Goal: Information Seeking & Learning: Understand process/instructions

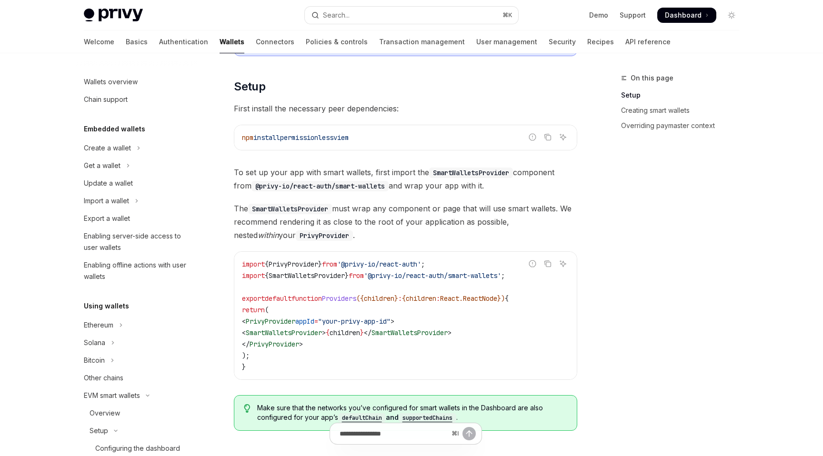
scroll to position [212, 0]
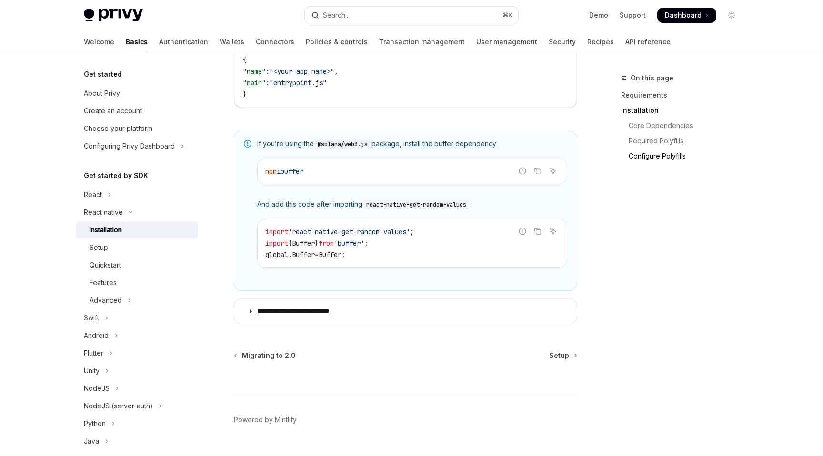
scroll to position [643, 0]
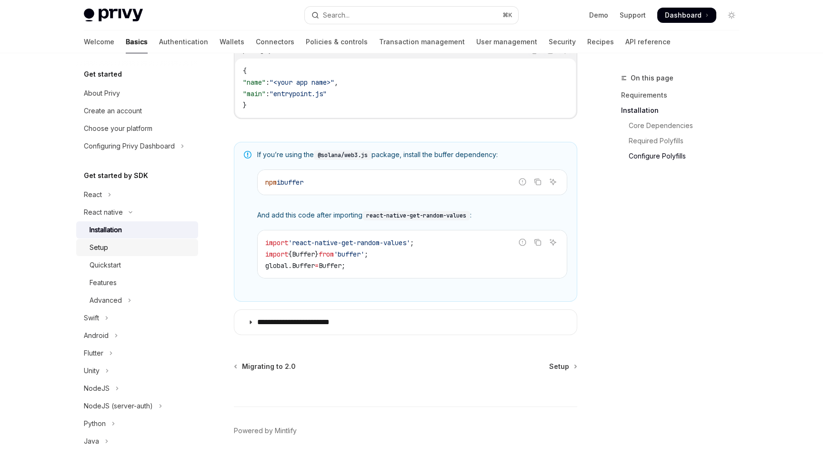
click at [136, 254] on link "Setup" at bounding box center [137, 247] width 122 height 17
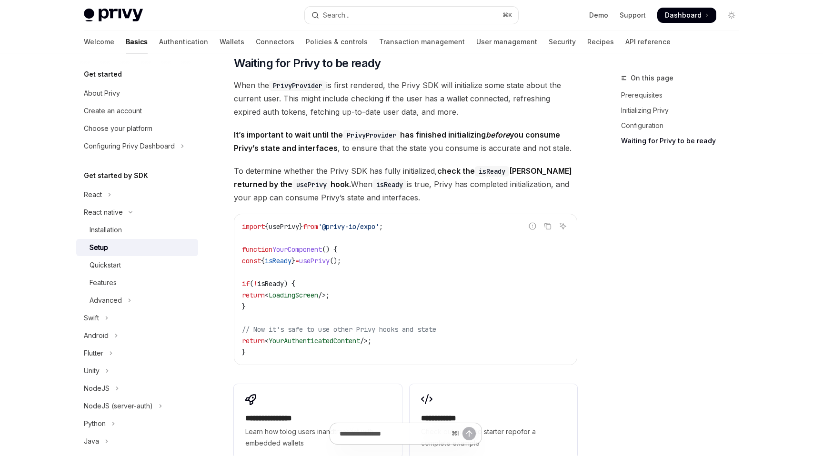
scroll to position [742, 0]
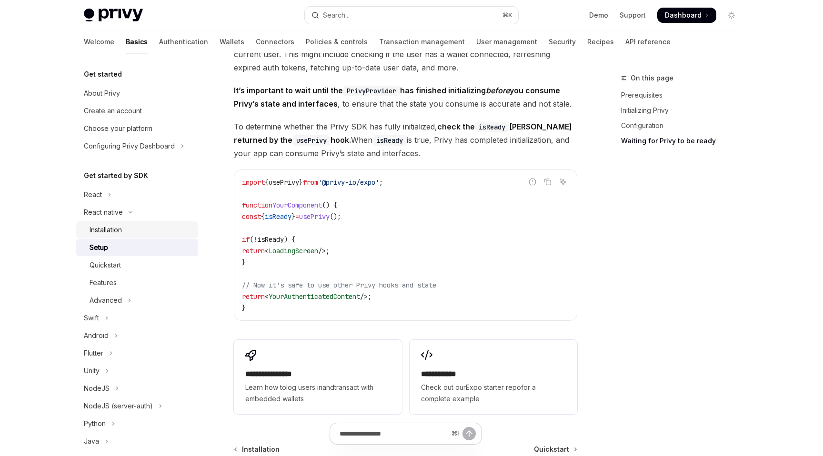
click at [170, 230] on div "Installation" at bounding box center [141, 229] width 103 height 11
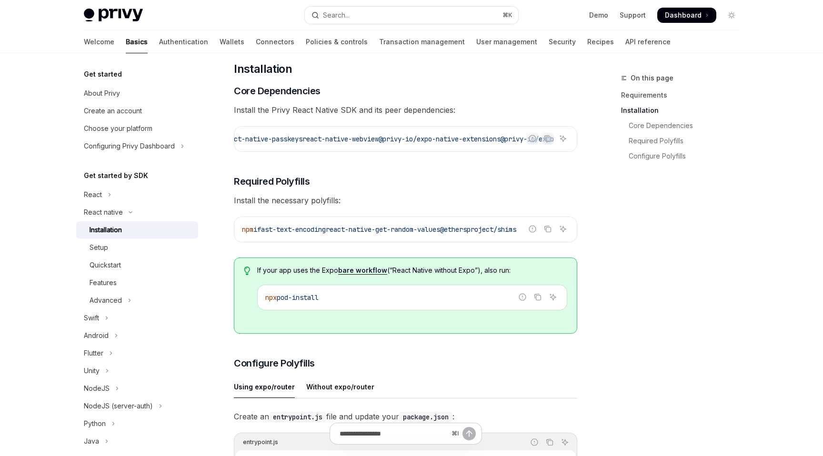
scroll to position [0, 528]
drag, startPoint x: 366, startPoint y: 139, endPoint x: 493, endPoint y: 142, distance: 126.8
click at [493, 142] on span "@privy-io/expo-native-extensions" at bounding box center [440, 139] width 122 height 9
copy span "@privy-io/expo-native-extensions"
click at [479, 141] on span "@privy-io/expo-native-extensions" at bounding box center [440, 139] width 122 height 9
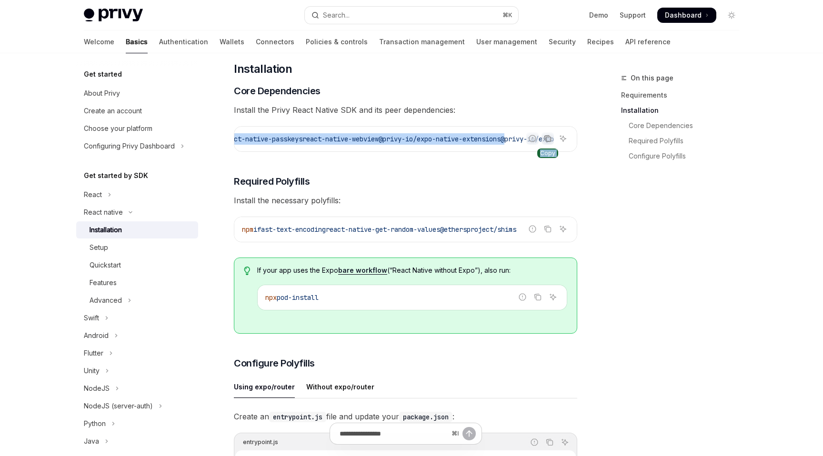
drag, startPoint x: 499, startPoint y: 140, endPoint x: 547, endPoint y: 140, distance: 48.1
click at [547, 140] on div "Report incorrect code Copy Ask AI npx expo install expo-apple-authentication ex…" at bounding box center [406, 139] width 344 height 26
click at [494, 140] on span "@privy-io/expo-native-extensions" at bounding box center [440, 139] width 122 height 9
click at [476, 139] on span "@privy-io/expo-native-extensions" at bounding box center [440, 139] width 122 height 9
drag, startPoint x: 498, startPoint y: 139, endPoint x: 559, endPoint y: 140, distance: 60.5
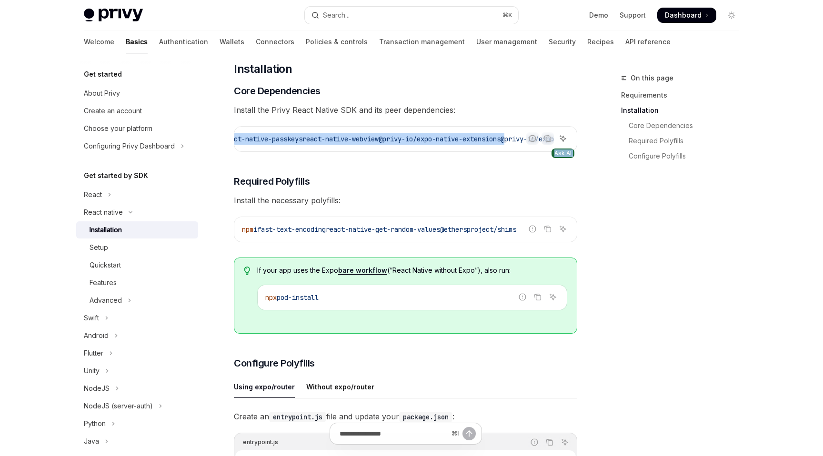
click at [558, 140] on div "Report incorrect code Copy Ask AI npx expo install expo-apple-authentication ex…" at bounding box center [406, 139] width 344 height 26
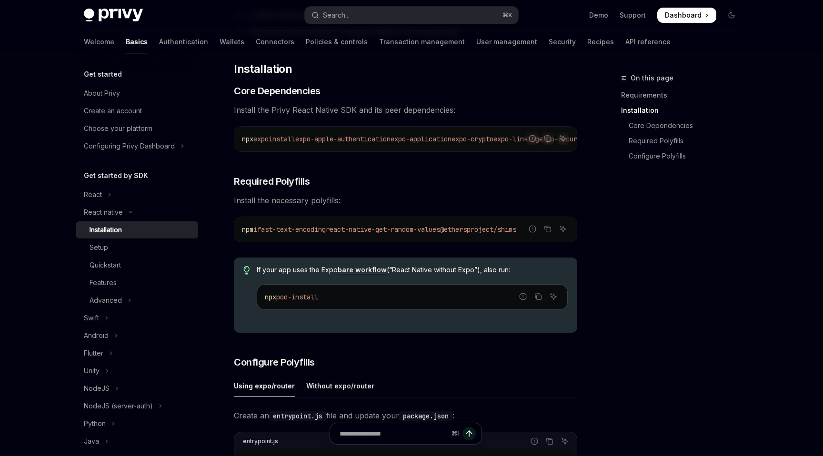
type textarea "*"
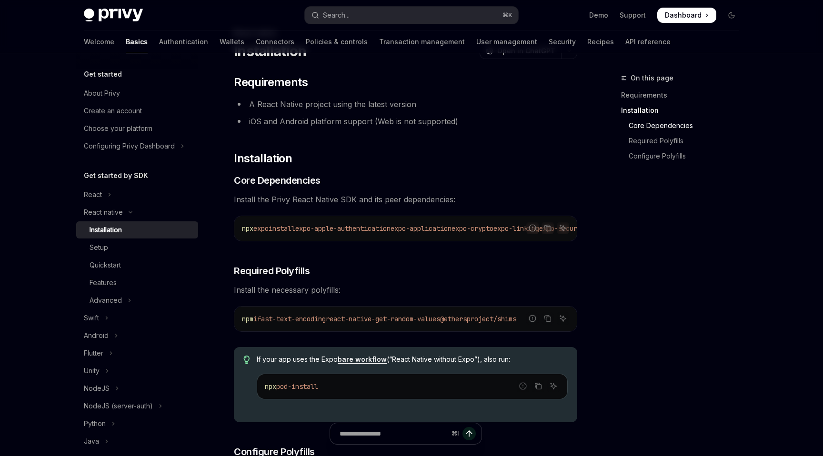
scroll to position [0, 0]
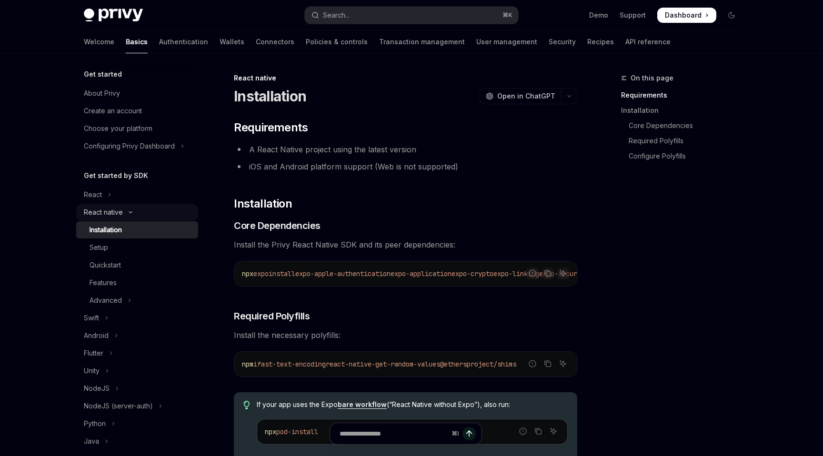
click at [107, 212] on div "React native" at bounding box center [103, 212] width 39 height 11
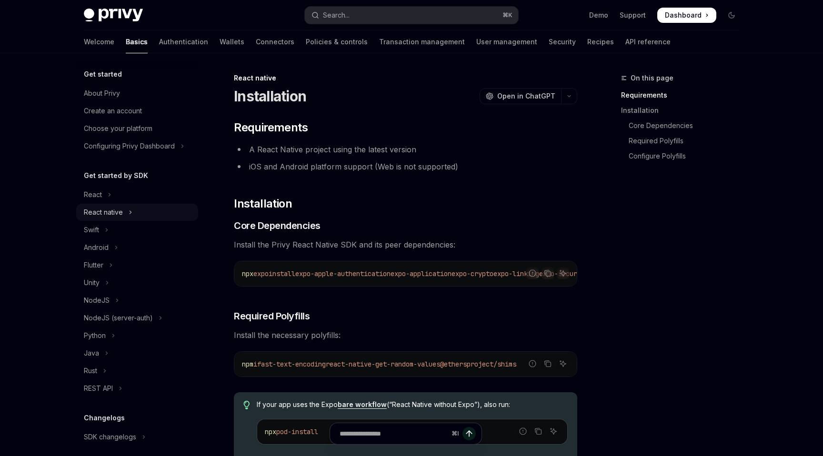
click at [107, 212] on div "React native" at bounding box center [103, 212] width 39 height 11
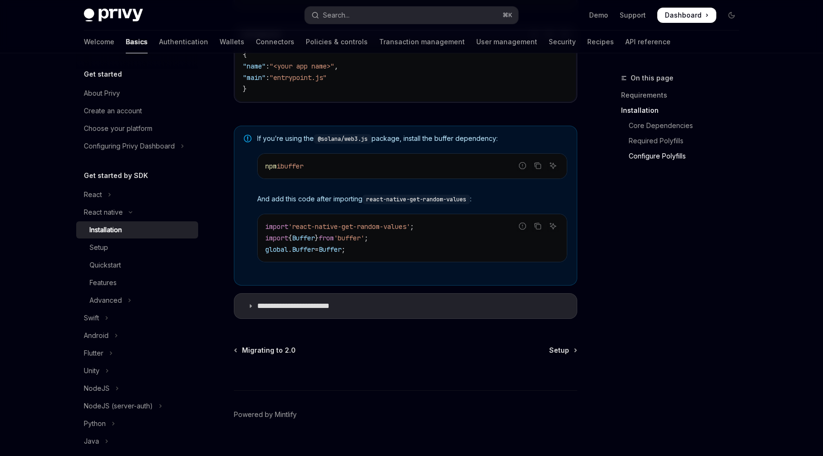
scroll to position [666, 0]
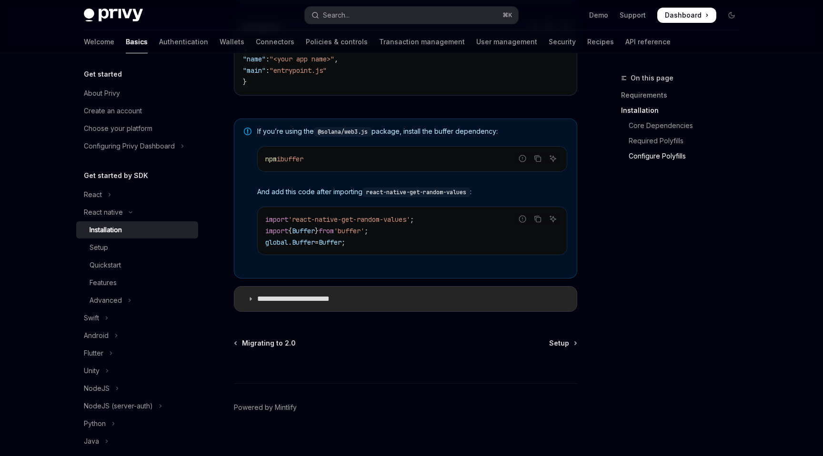
click at [253, 301] on icon at bounding box center [251, 299] width 6 height 6
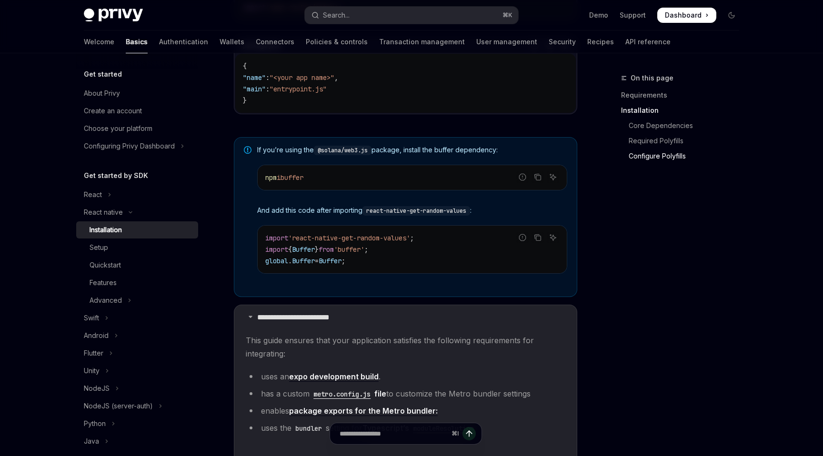
scroll to position [615, 0]
